Goal: Navigation & Orientation: Understand site structure

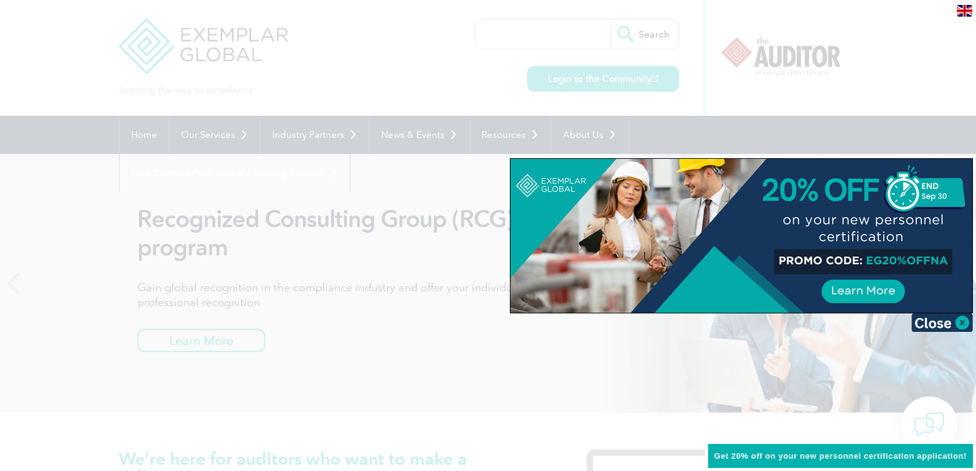
click at [137, 213] on div at bounding box center [488, 235] width 976 height 471
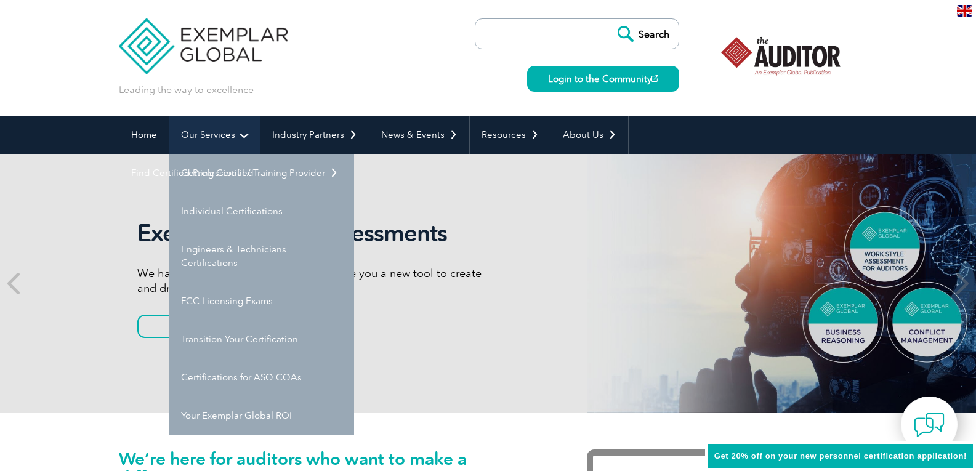
click at [229, 136] on link "Our Services" at bounding box center [214, 135] width 91 height 38
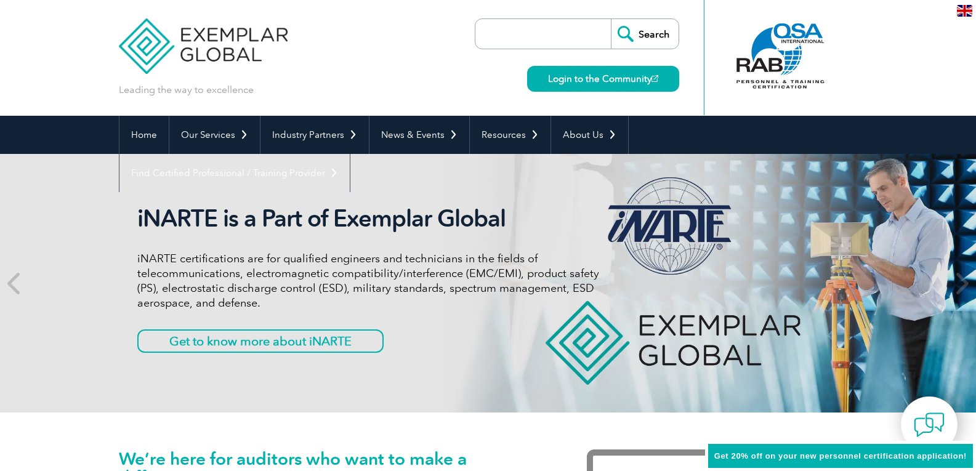
drag, startPoint x: 309, startPoint y: 68, endPoint x: 182, endPoint y: 38, distance: 130.4
click at [182, 38] on div "Leading the way to excellence Search Login to the Community ▼" at bounding box center [488, 58] width 739 height 116
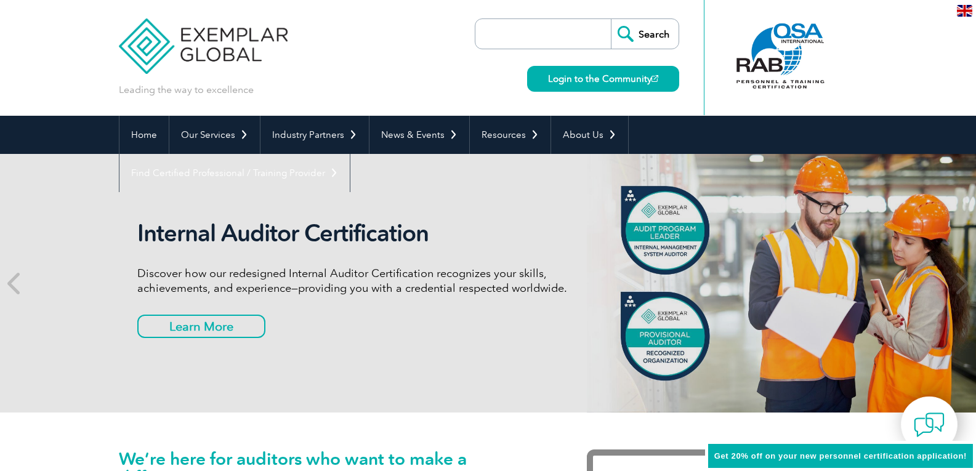
click at [294, 72] on div "Leading the way to excellence Search Login to the Community ▼" at bounding box center [488, 58] width 739 height 116
click at [151, 136] on link "Home" at bounding box center [143, 135] width 49 height 38
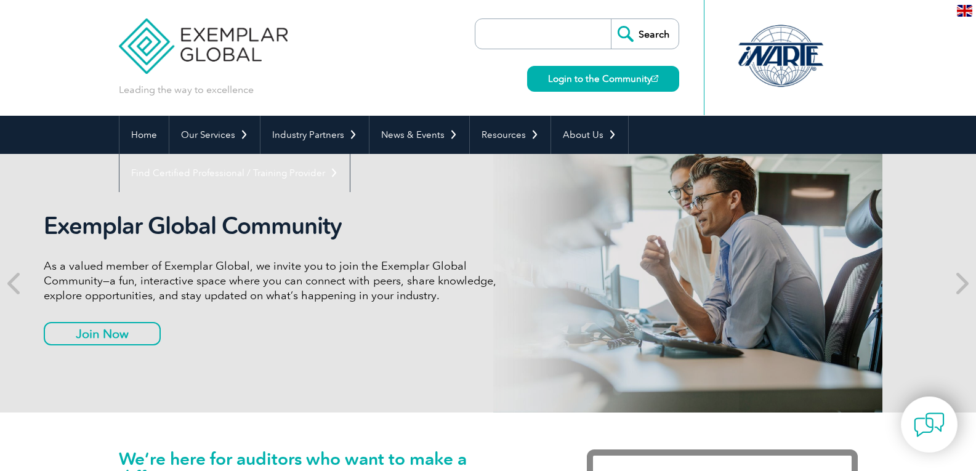
drag, startPoint x: 312, startPoint y: 230, endPoint x: 292, endPoint y: 240, distance: 22.3
click at [217, 240] on div "Exemplar Global Community As a valued member of Exemplar Global, we invite you …" at bounding box center [275, 283] width 462 height 143
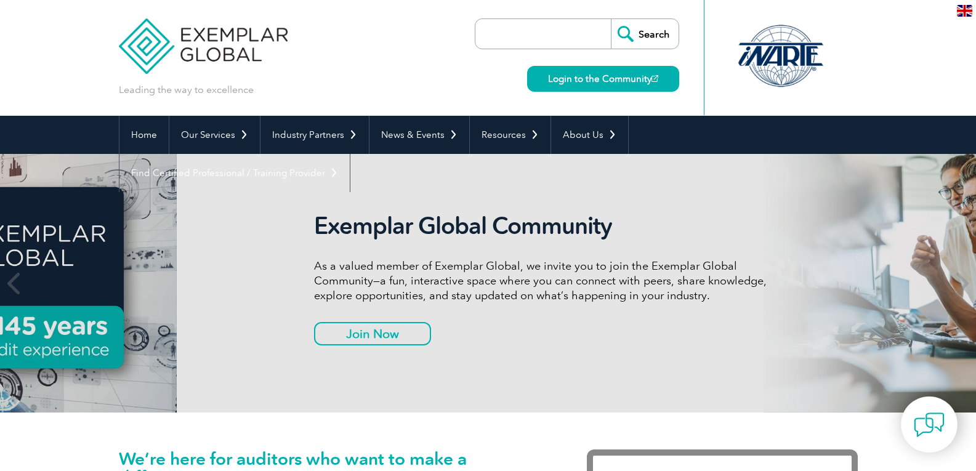
drag, startPoint x: 119, startPoint y: 235, endPoint x: 296, endPoint y: 228, distance: 176.9
click at [296, 228] on div "Exemplar Global Community As a valued member of Exemplar Global, we invite you …" at bounding box center [665, 283] width 739 height 259
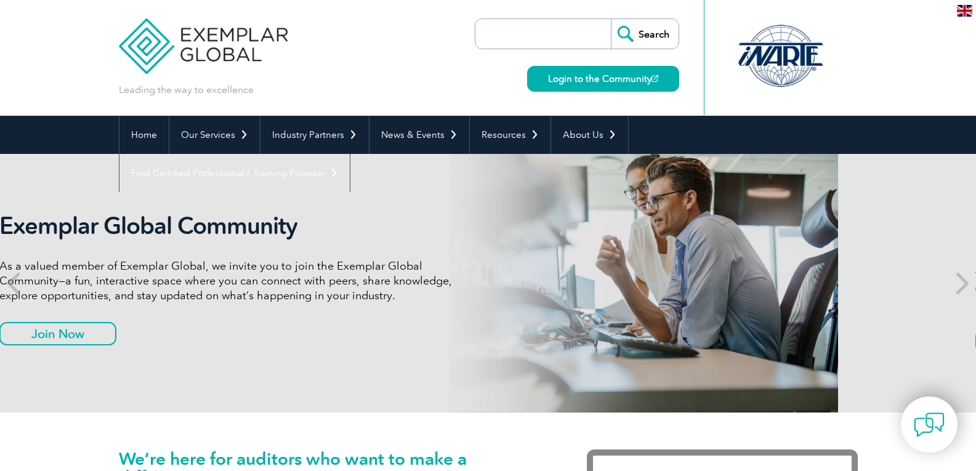
drag, startPoint x: 283, startPoint y: 230, endPoint x: 144, endPoint y: 241, distance: 140.3
click at [144, 241] on div "Exemplar Global Community As a valued member of Exemplar Global, we invite you …" at bounding box center [230, 283] width 462 height 143
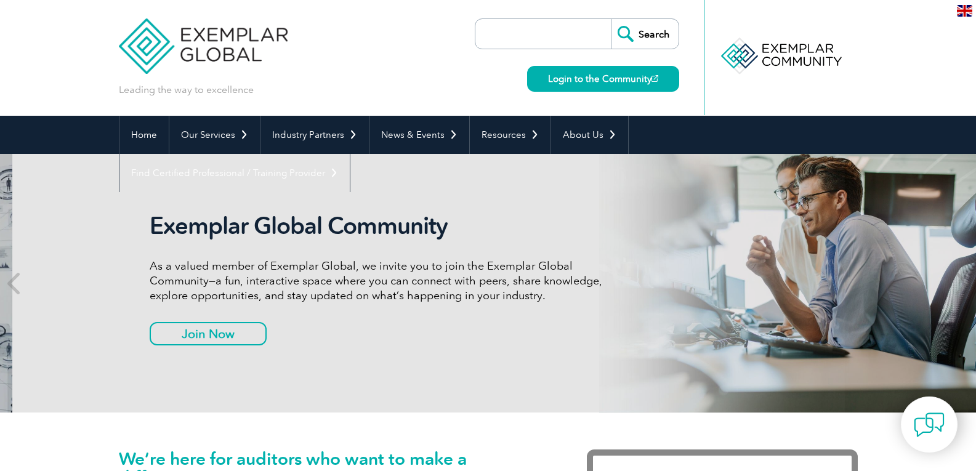
drag, startPoint x: 257, startPoint y: 266, endPoint x: 281, endPoint y: 268, distance: 24.1
click at [281, 268] on p "As a valued member of Exemplar Global, we invite you to join the Exemplar Globa…" at bounding box center [381, 281] width 462 height 44
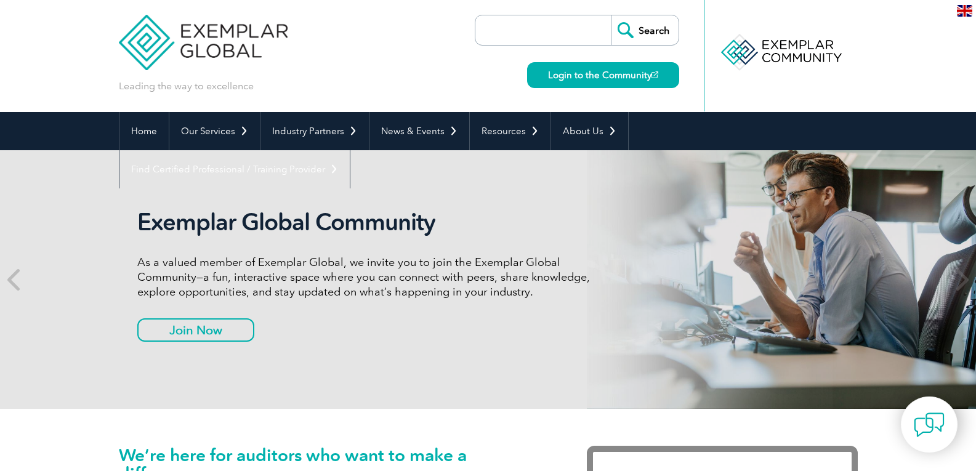
scroll to position [308, 0]
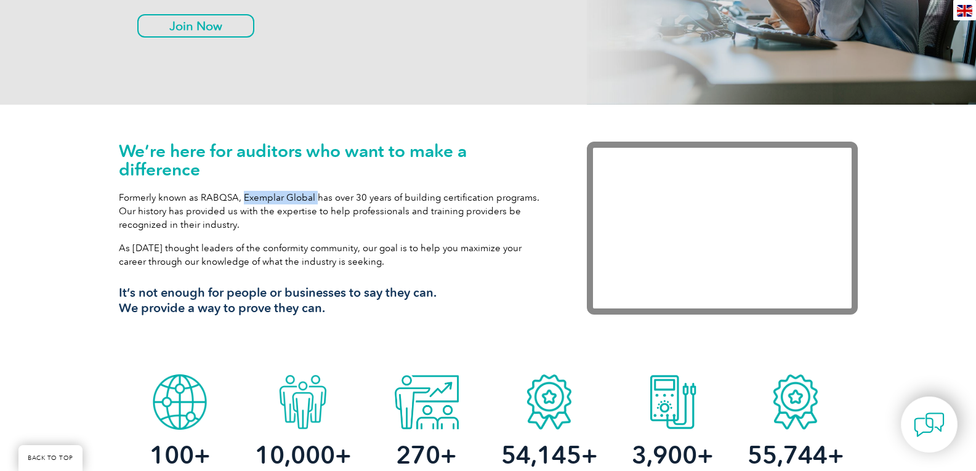
drag, startPoint x: 243, startPoint y: 196, endPoint x: 314, endPoint y: 196, distance: 70.8
click at [314, 196] on p "Formerly known as RABQSA, Exemplar Global has over 30 years of building certifi…" at bounding box center [334, 211] width 431 height 41
copy p "Exemplar Global"
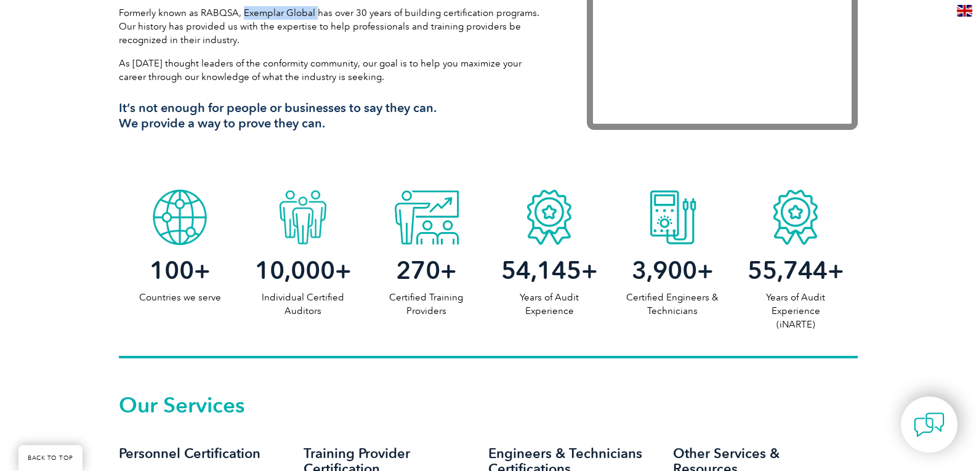
scroll to position [801, 0]
